Goal: Check status: Check status

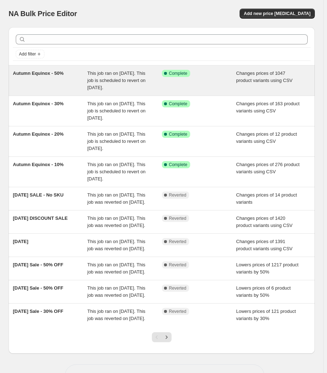
click at [109, 76] on div "This job ran on [DATE]. This job is scheduled to revert on [DATE]." at bounding box center [124, 80] width 74 height 21
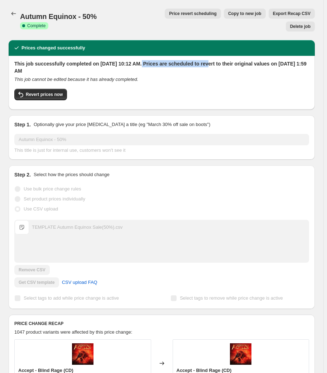
click at [202, 60] on h2 "This job successfully completed on [DATE] 10:12 AM. Prices are scheduled to rev…" at bounding box center [161, 67] width 295 height 14
drag, startPoint x: 203, startPoint y: 49, endPoint x: 185, endPoint y: 51, distance: 18.4
click at [203, 60] on h2 "This job successfully completed on [DATE] 10:12 AM. Prices are scheduled to rev…" at bounding box center [161, 67] width 295 height 14
click at [154, 76] on div "This job cannot be edited because it has already completed." at bounding box center [161, 79] width 295 height 7
